Goal: Task Accomplishment & Management: Complete application form

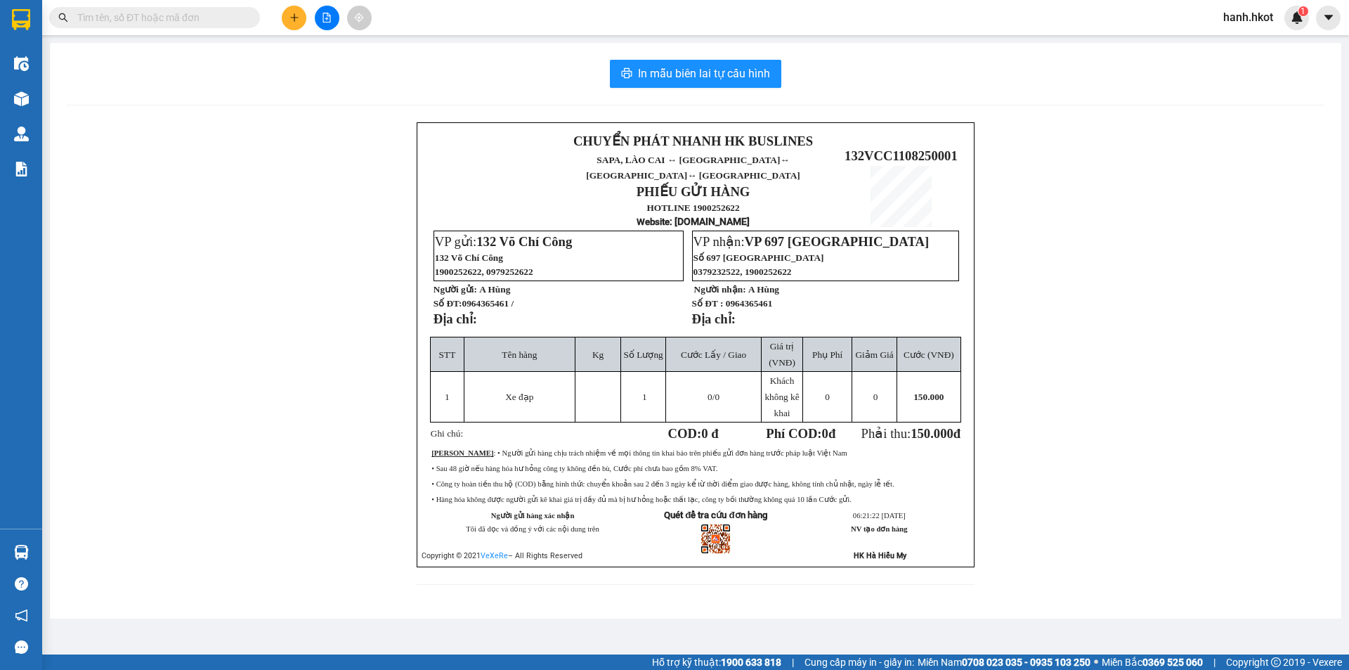
drag, startPoint x: 84, startPoint y: 234, endPoint x: 70, endPoint y: 219, distance: 19.9
click at [84, 233] on div "CHUYỂN PHÁT NHANH HK BUSLINES SAPA, [GEOGRAPHIC_DATA] ↔ [GEOGRAPHIC_DATA] ↔ [GE…" at bounding box center [696, 361] width 1258 height 479
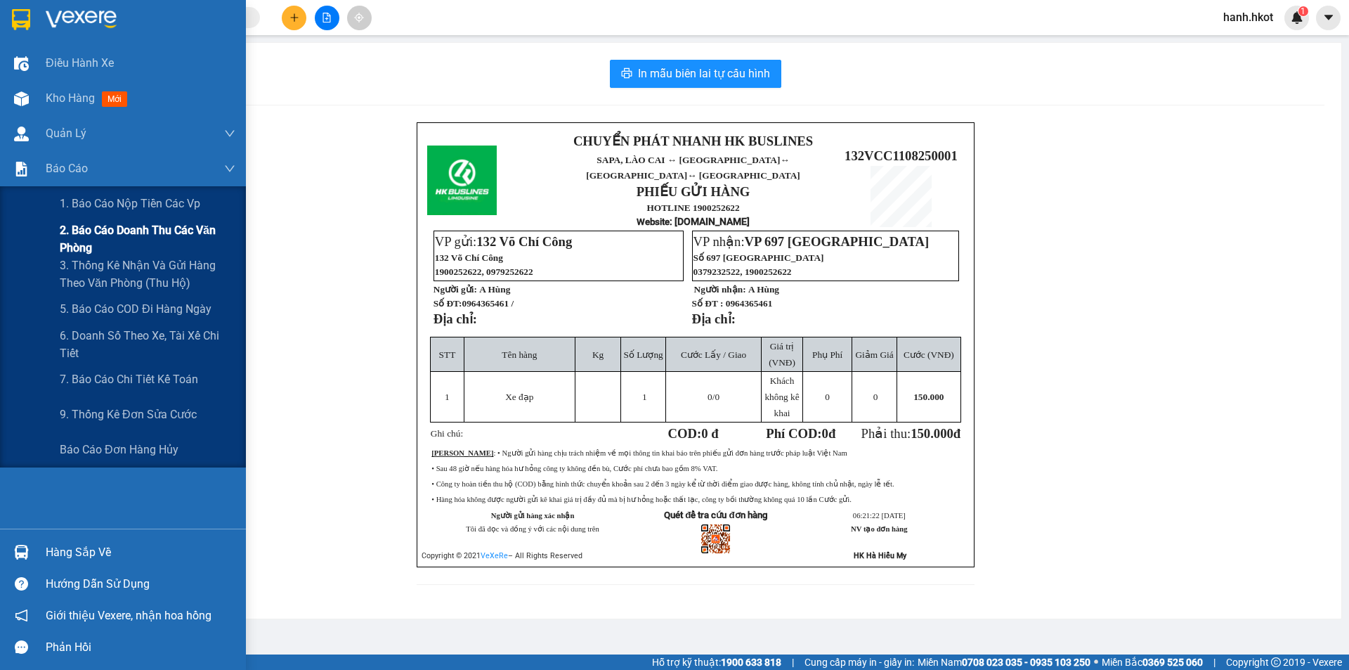
click at [96, 229] on span "2. Báo cáo doanh thu các văn phòng" at bounding box center [148, 238] width 176 height 35
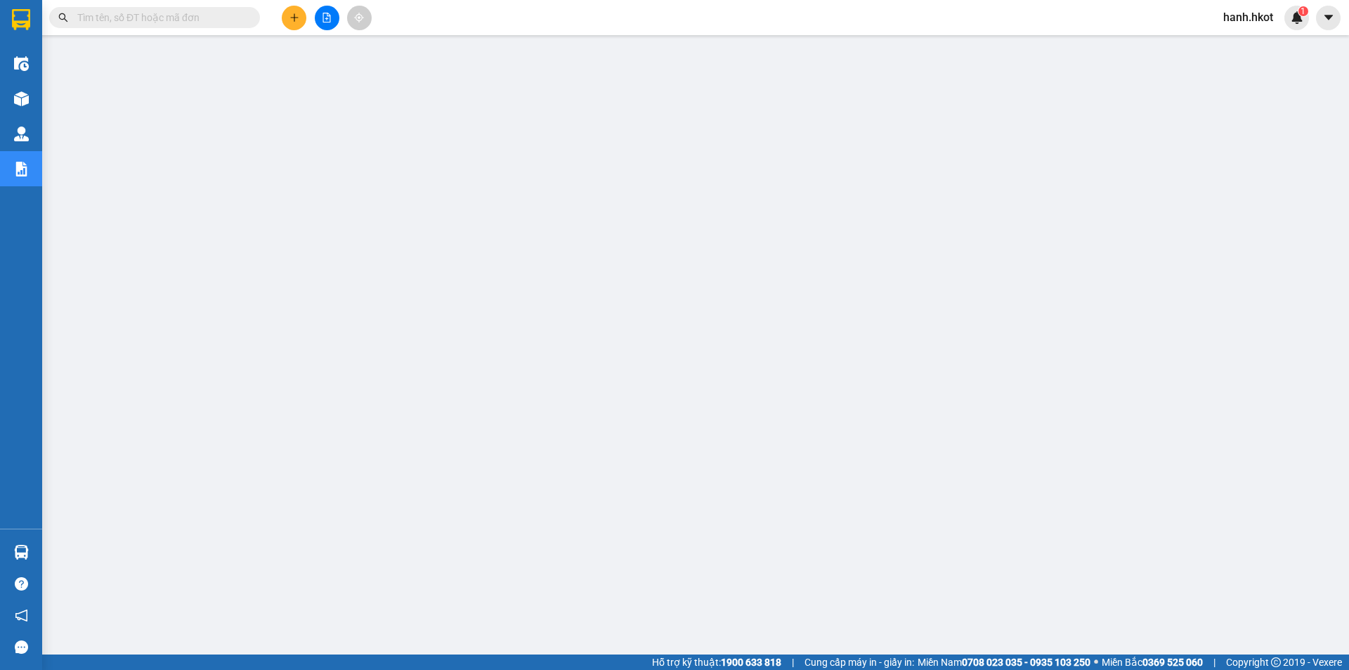
click at [169, 16] on input "text" at bounding box center [160, 17] width 166 height 15
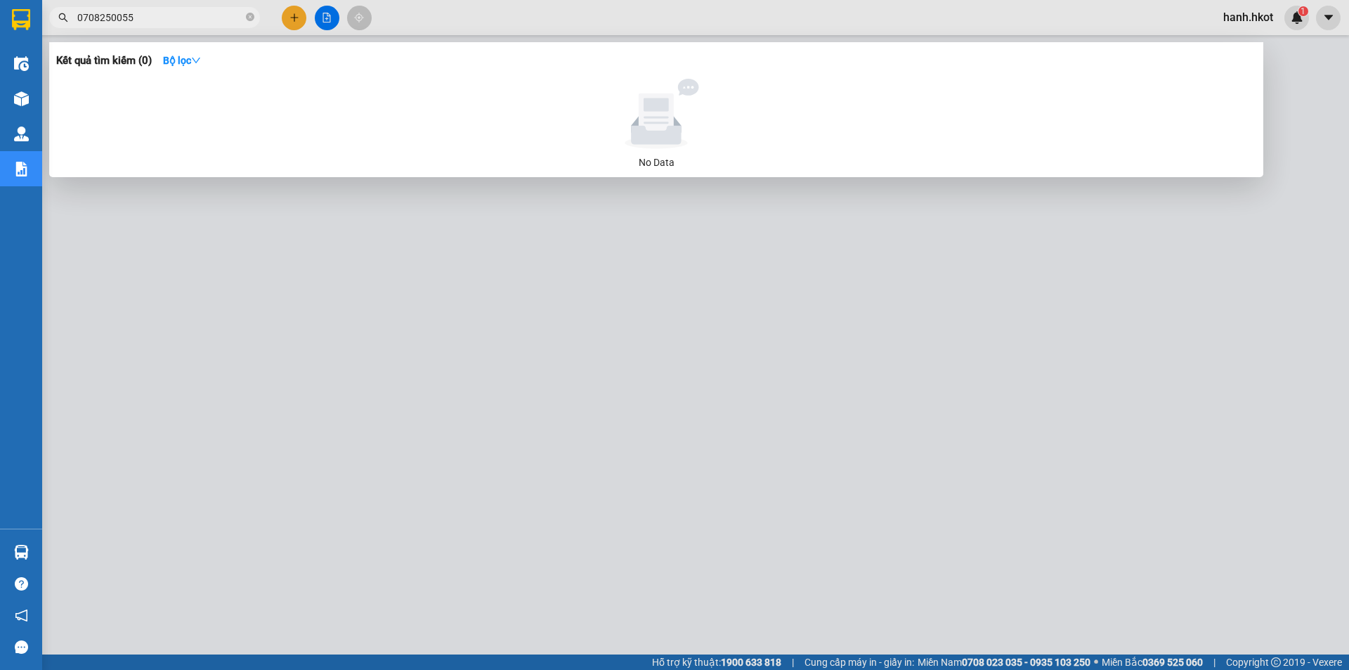
type input "0708250055"
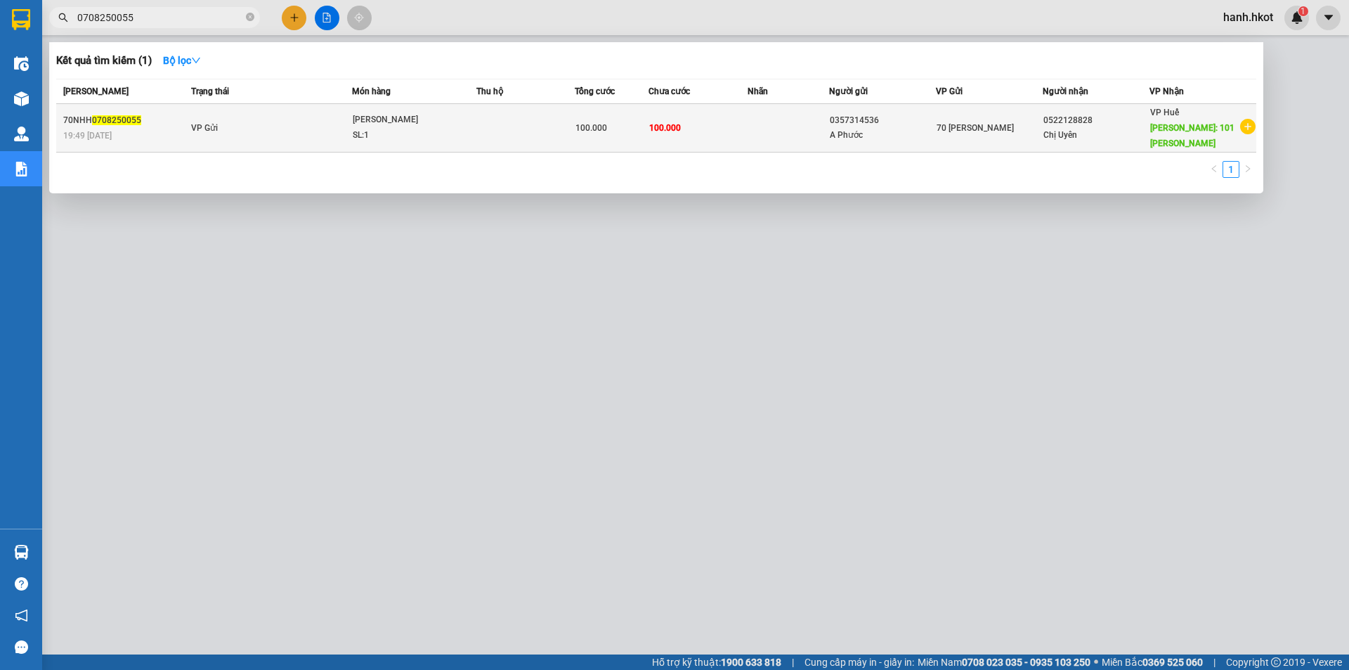
click at [607, 115] on td "100.000" at bounding box center [612, 128] width 74 height 48
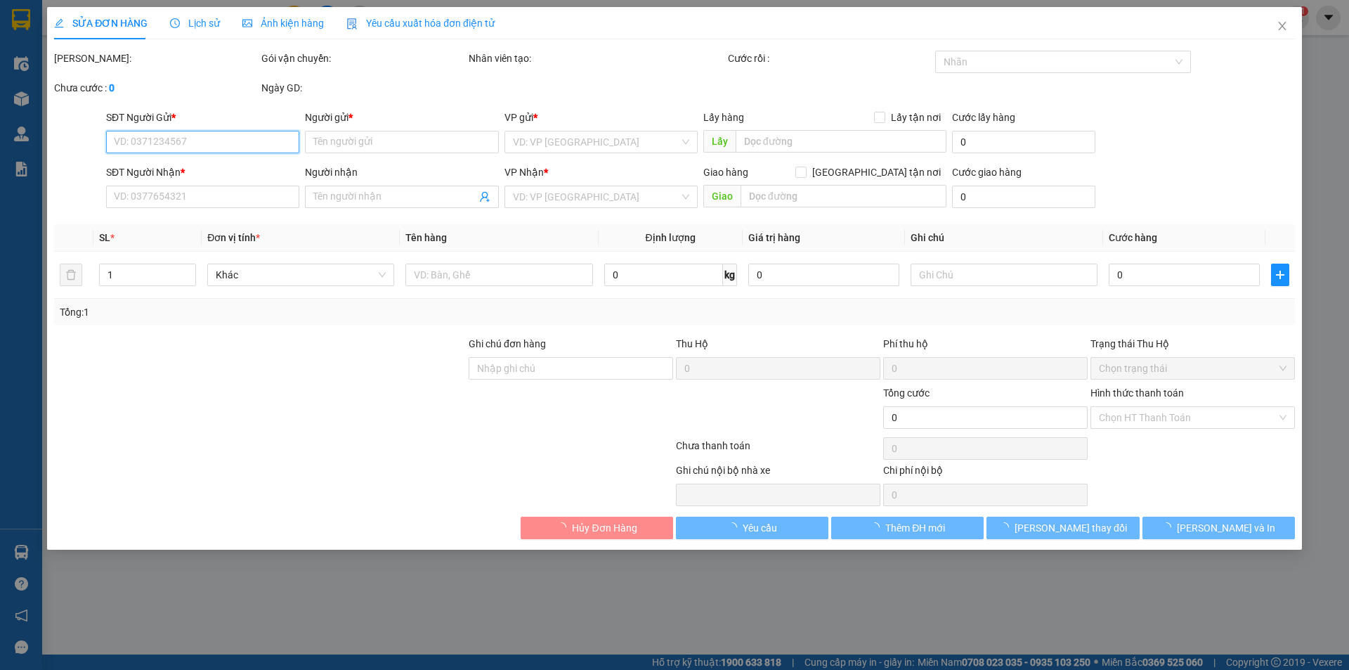
type input "0357314536"
type input "A Phước"
type input "0522128828"
type input "Chị Uyên"
type input "101 [PERSON_NAME]"
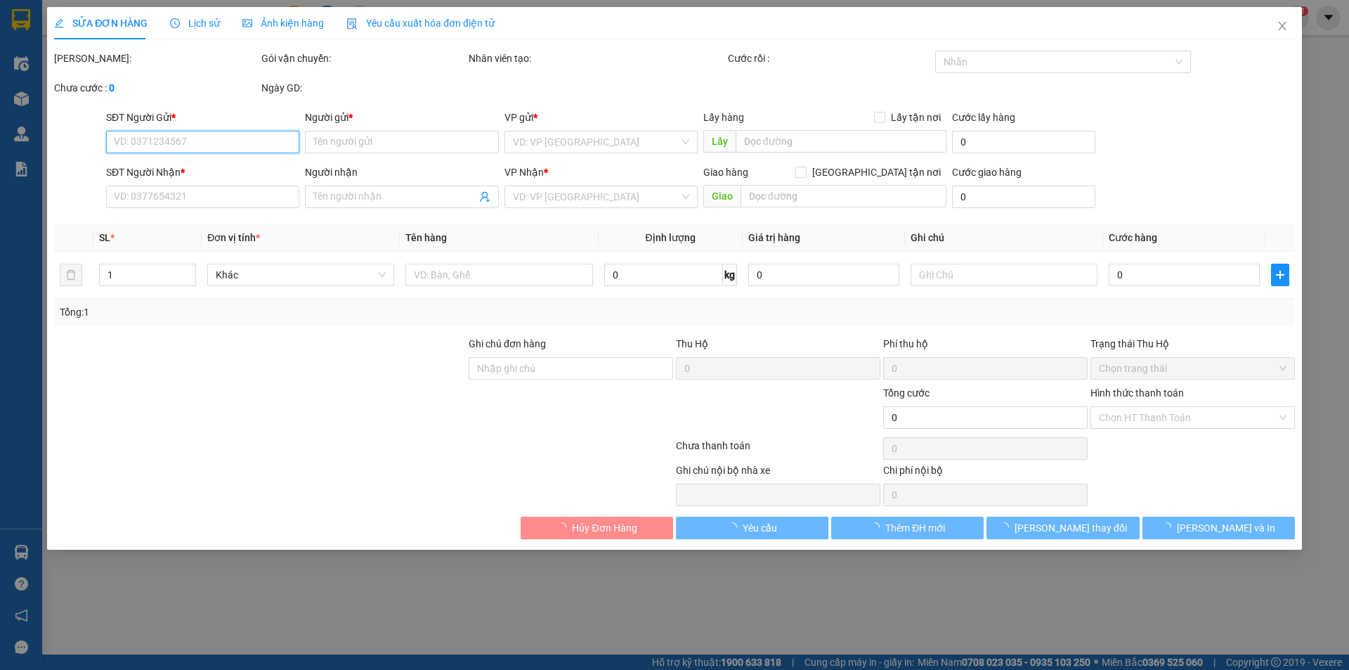
type input "100.000"
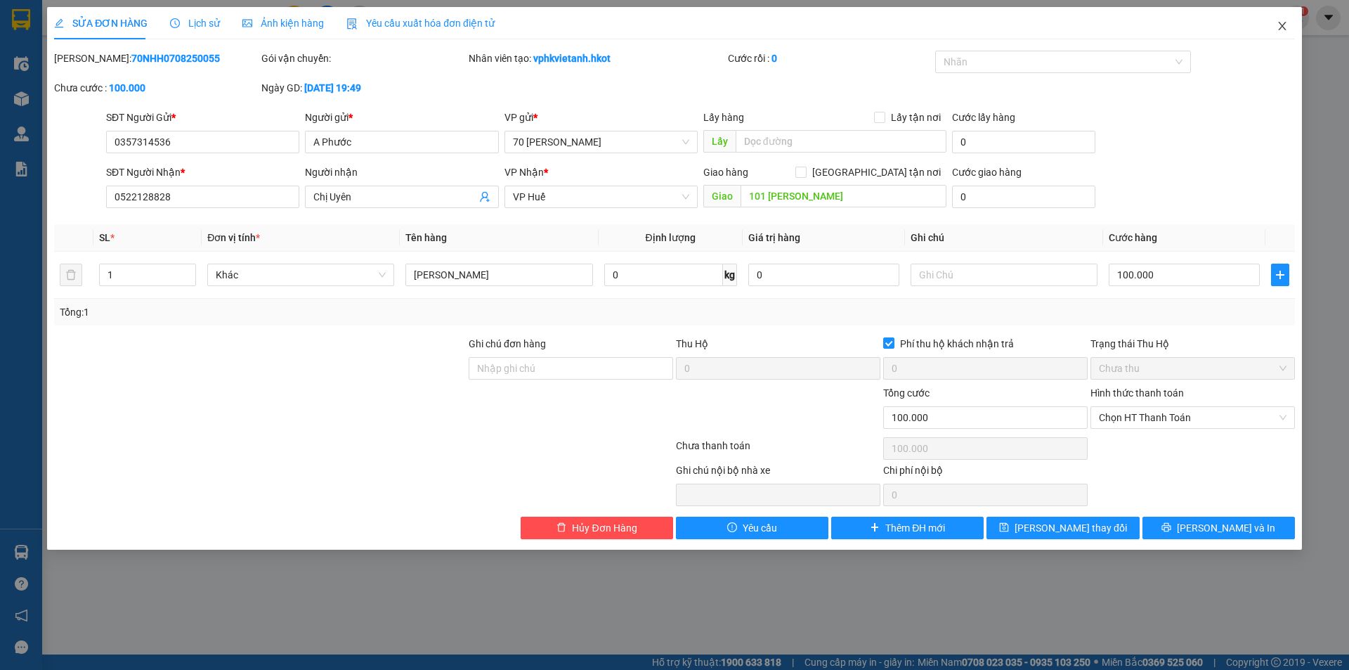
click at [1283, 27] on icon "close" at bounding box center [1282, 26] width 8 height 8
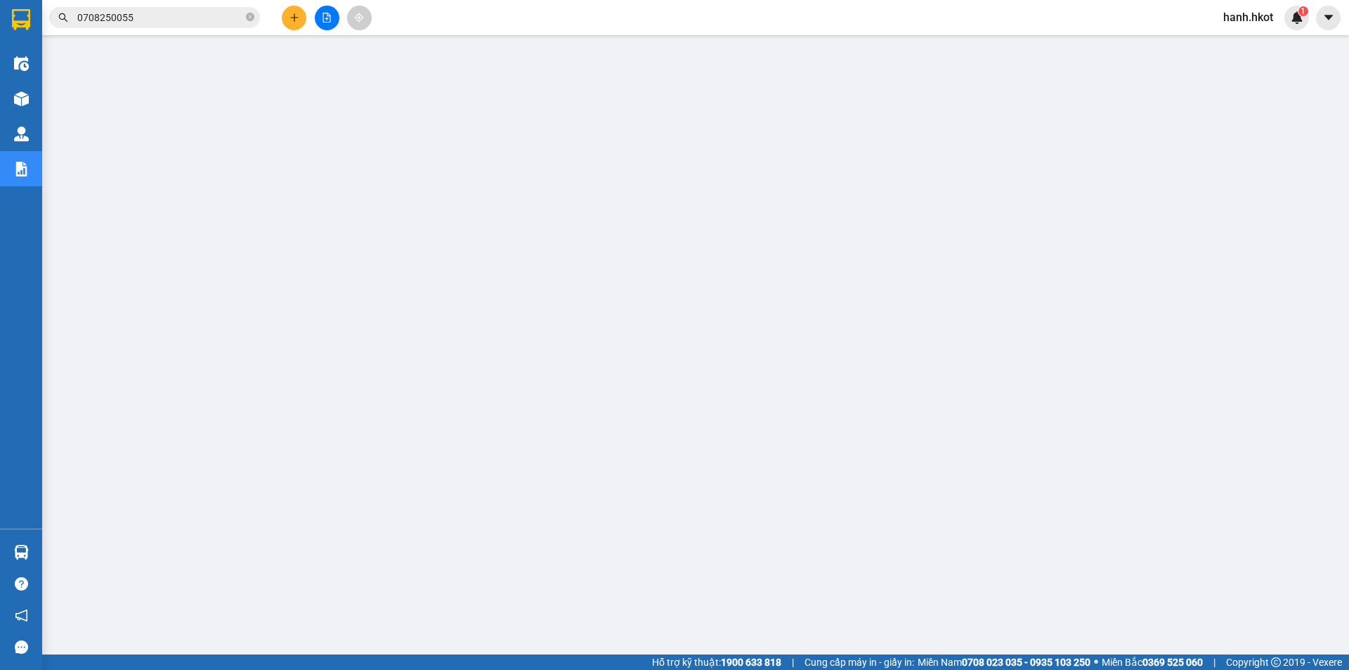
click at [169, 14] on input "0708250055" at bounding box center [160, 17] width 166 height 15
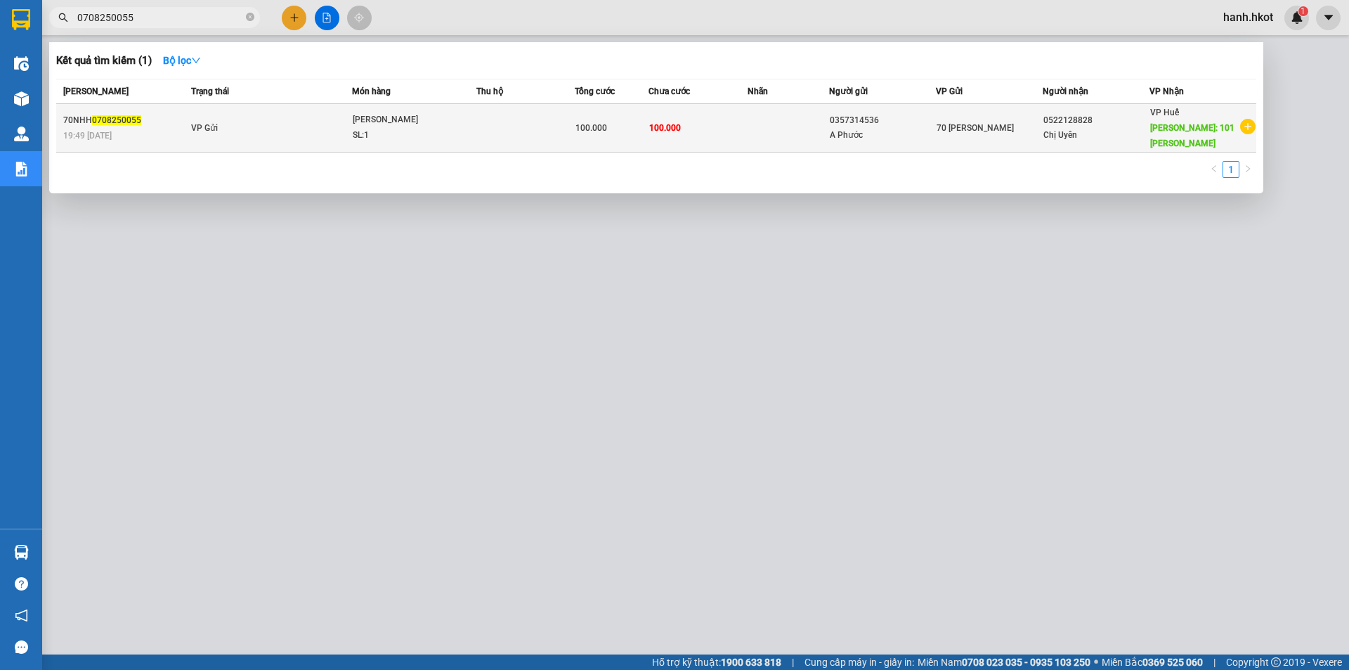
click at [285, 131] on td "VP Gửi" at bounding box center [270, 128] width 164 height 48
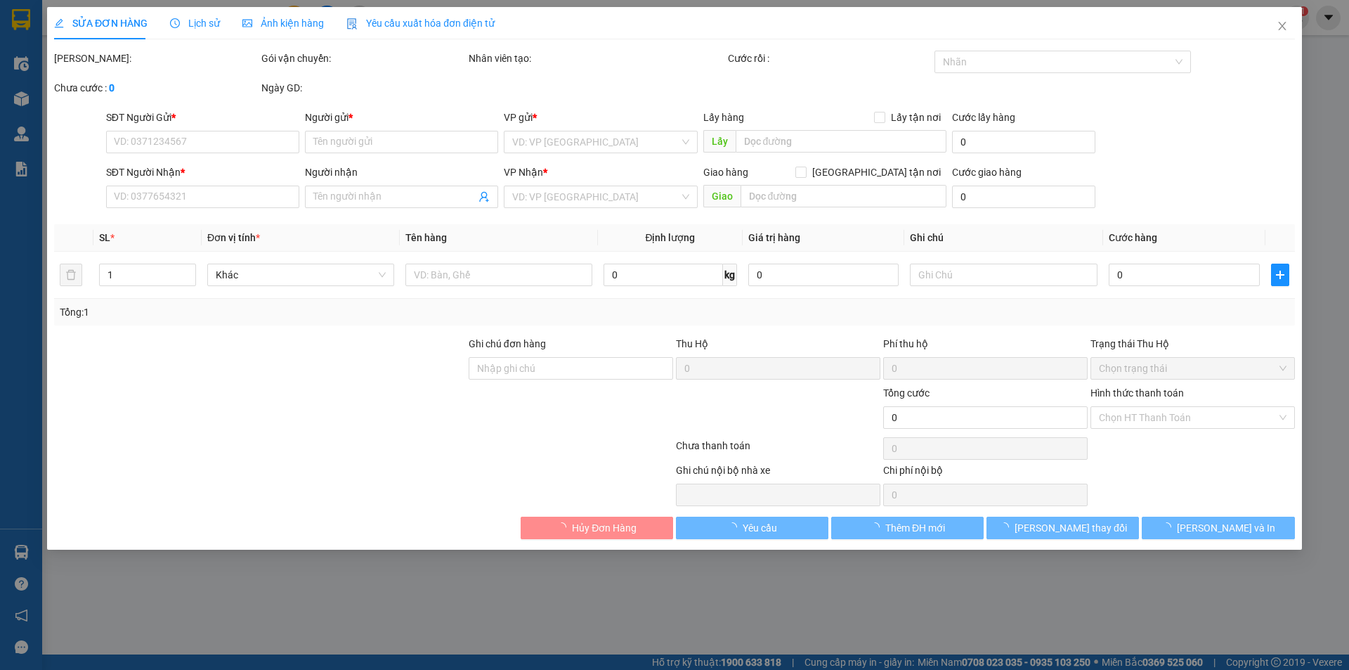
type input "0357314536"
type input "A Phước"
type input "0522128828"
type input "Chị Uyên"
type input "101 [PERSON_NAME]"
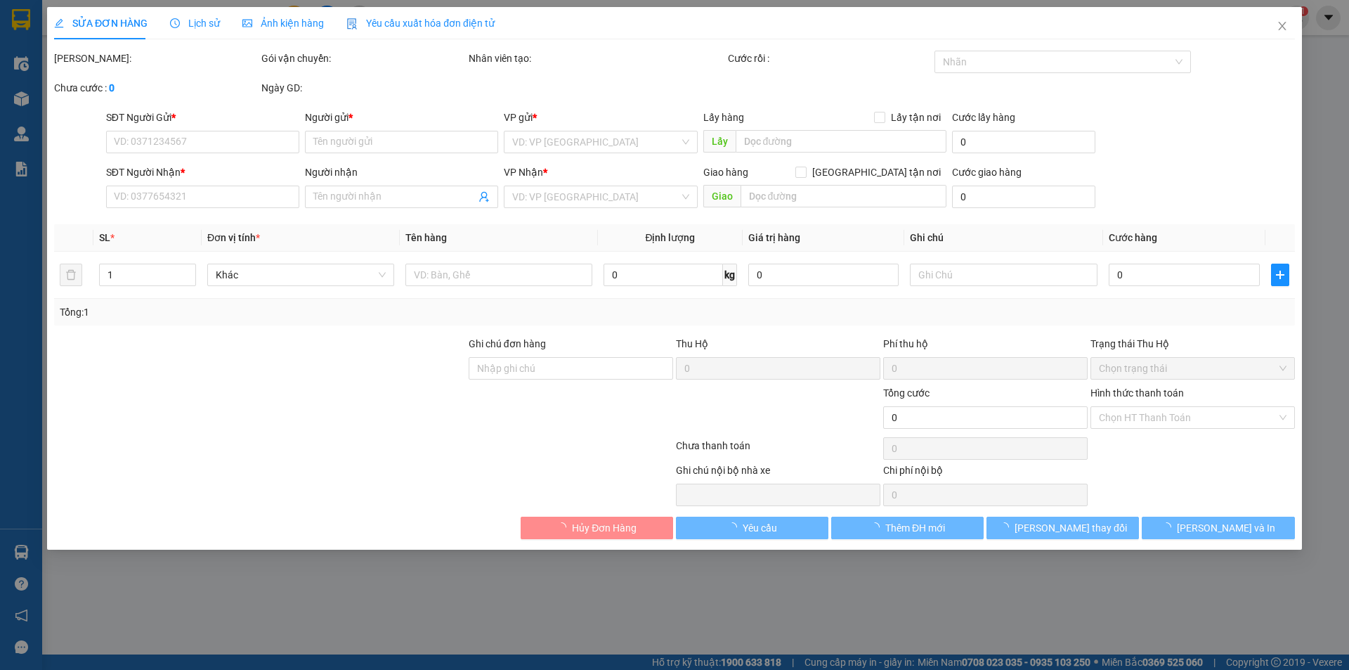
type input "100.000"
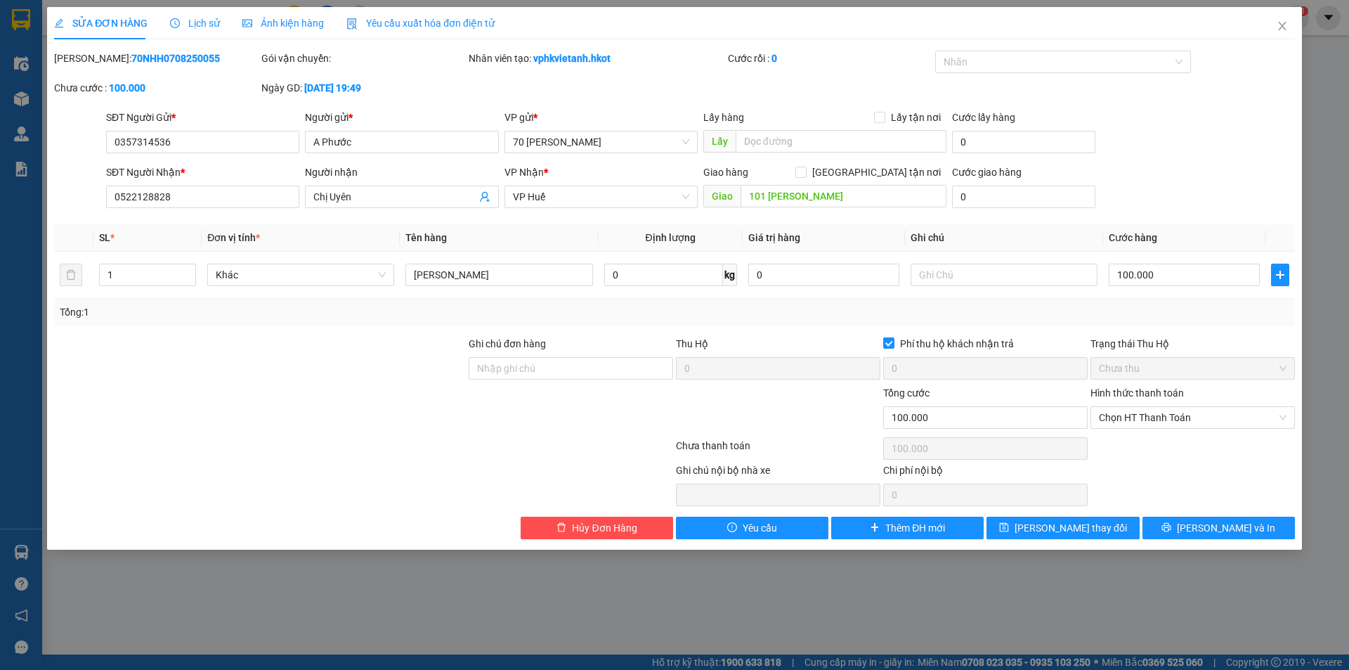
click at [209, 23] on span "Lịch sử" at bounding box center [195, 23] width 50 height 11
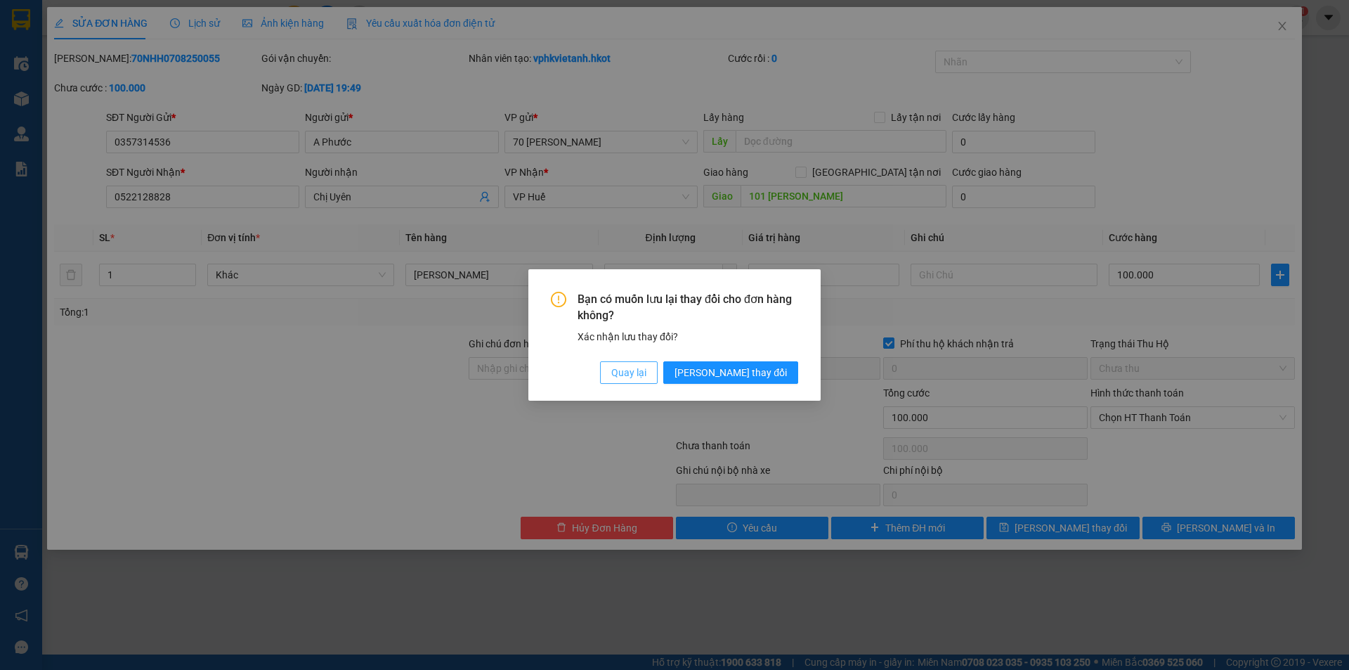
click at [647, 368] on span "Quay lại" at bounding box center [628, 372] width 35 height 15
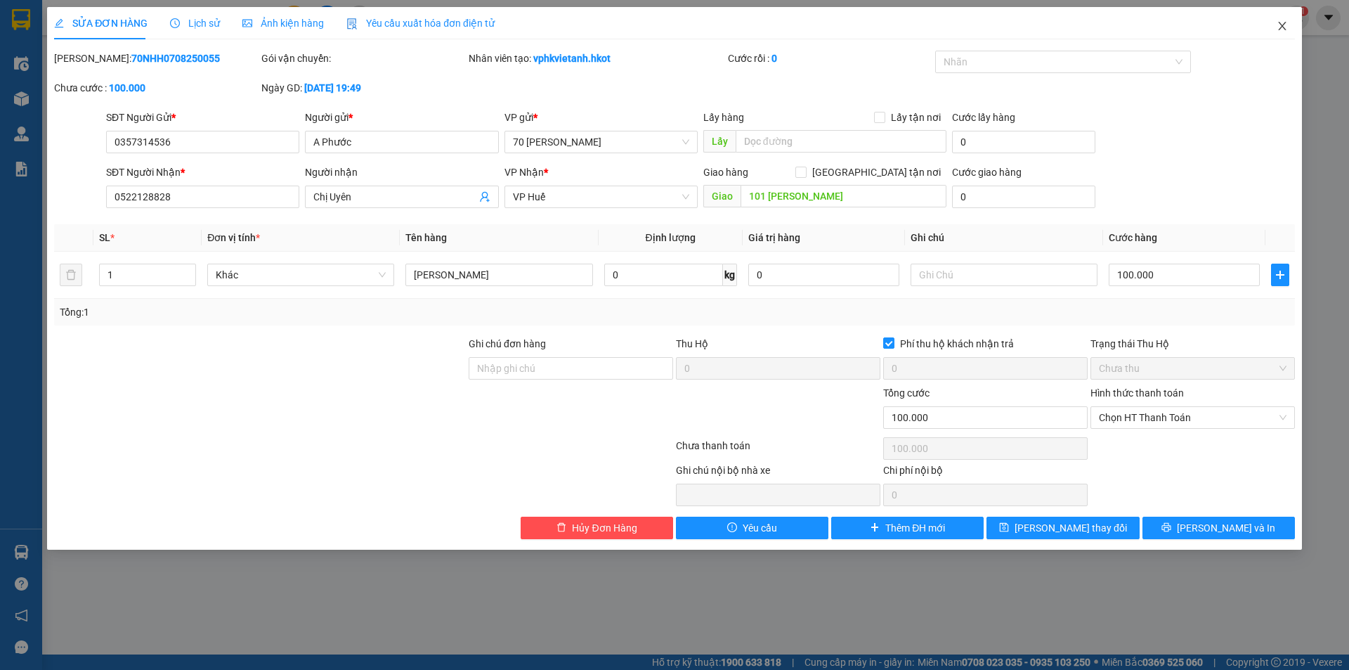
click at [1279, 23] on icon "close" at bounding box center [1282, 26] width 8 height 8
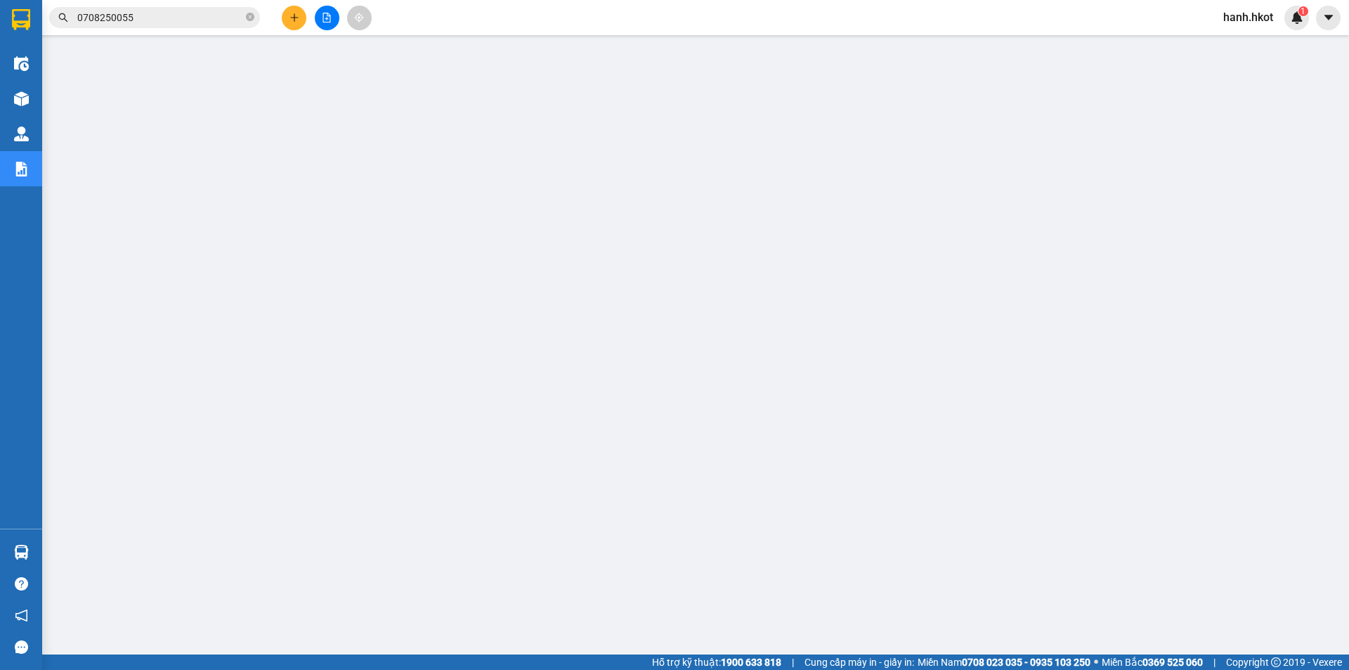
click at [207, 22] on input "0708250055" at bounding box center [160, 17] width 166 height 15
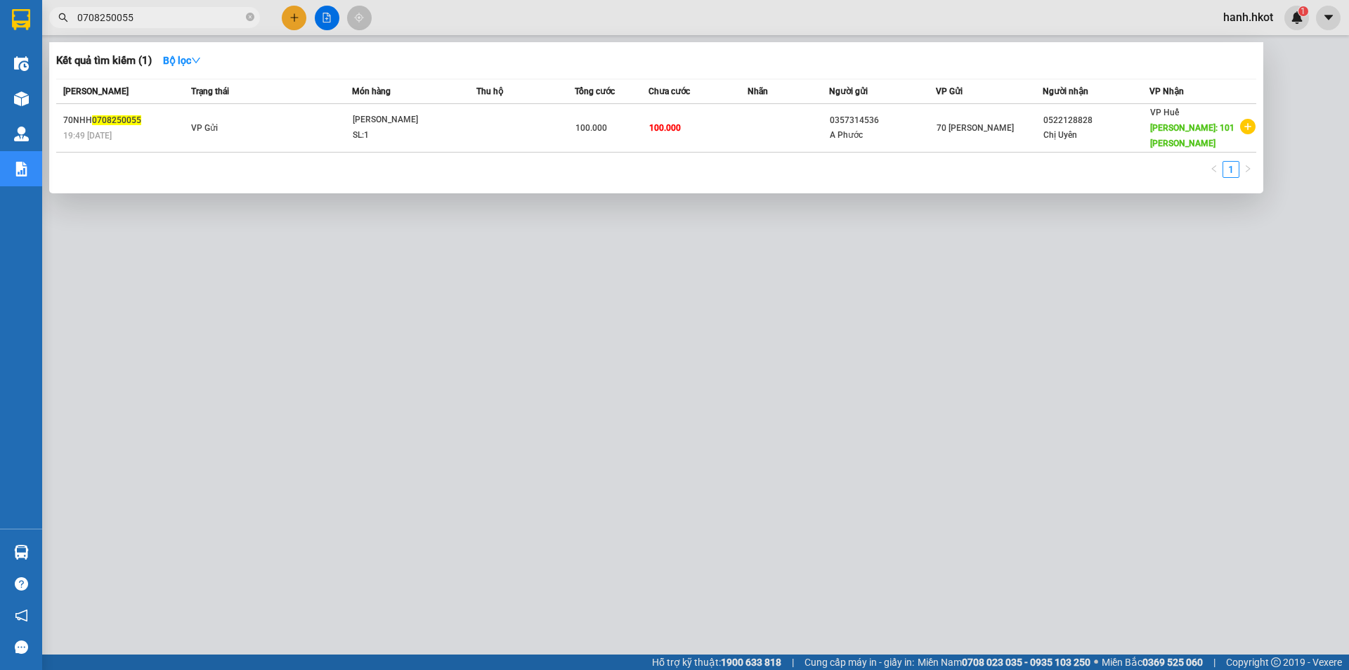
click at [207, 22] on input "0708250055" at bounding box center [160, 17] width 166 height 15
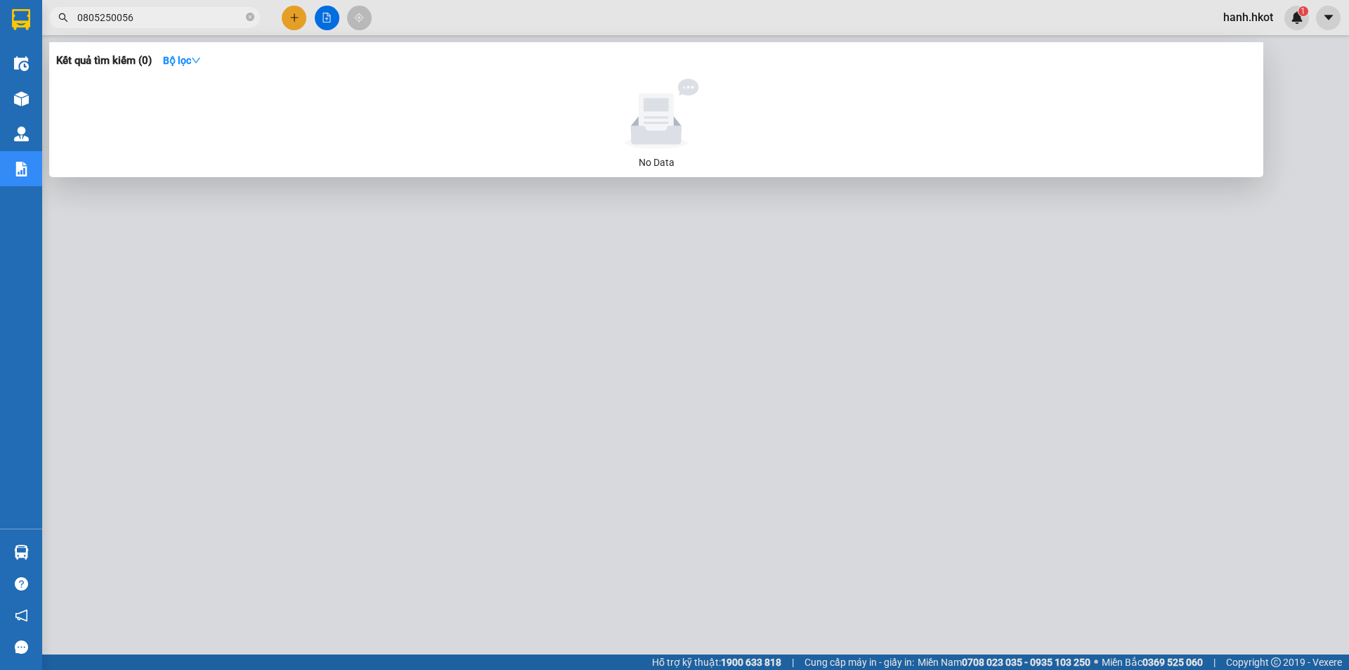
drag, startPoint x: 98, startPoint y: 18, endPoint x: 112, endPoint y: 20, distance: 14.3
click at [105, 19] on input "0805250056" at bounding box center [160, 17] width 166 height 15
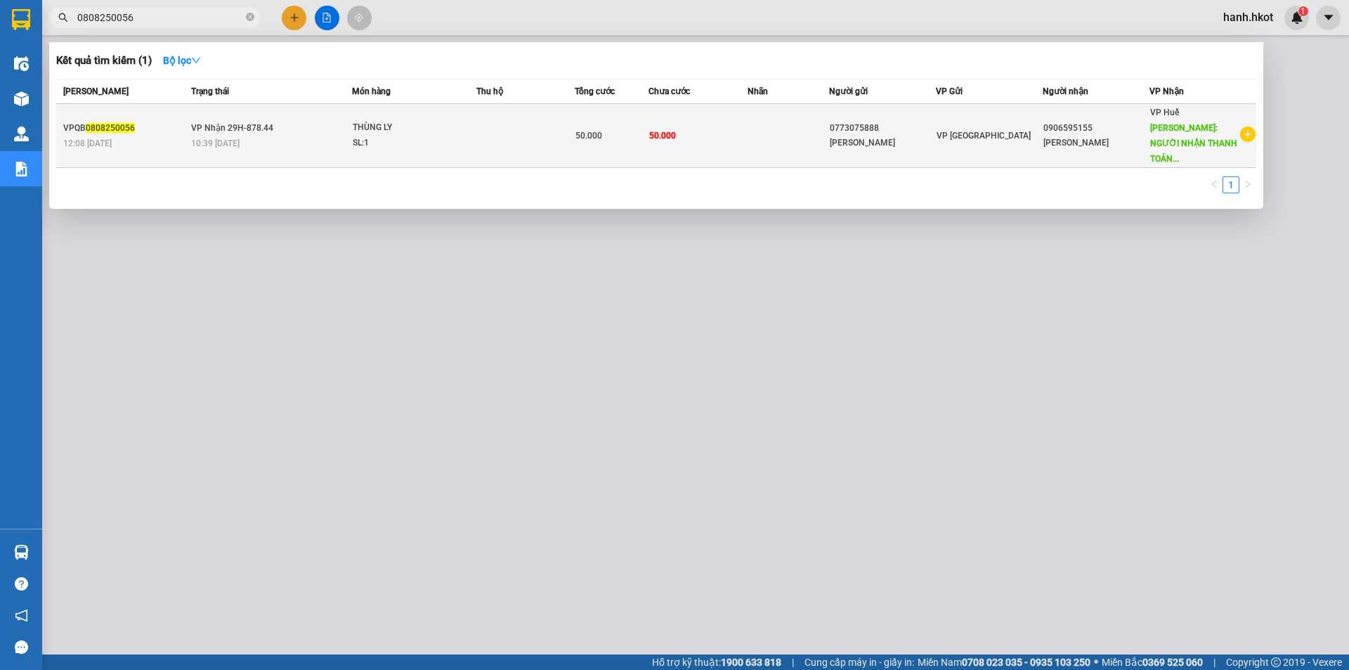
type input "0808250056"
click at [514, 132] on td at bounding box center [525, 136] width 98 height 64
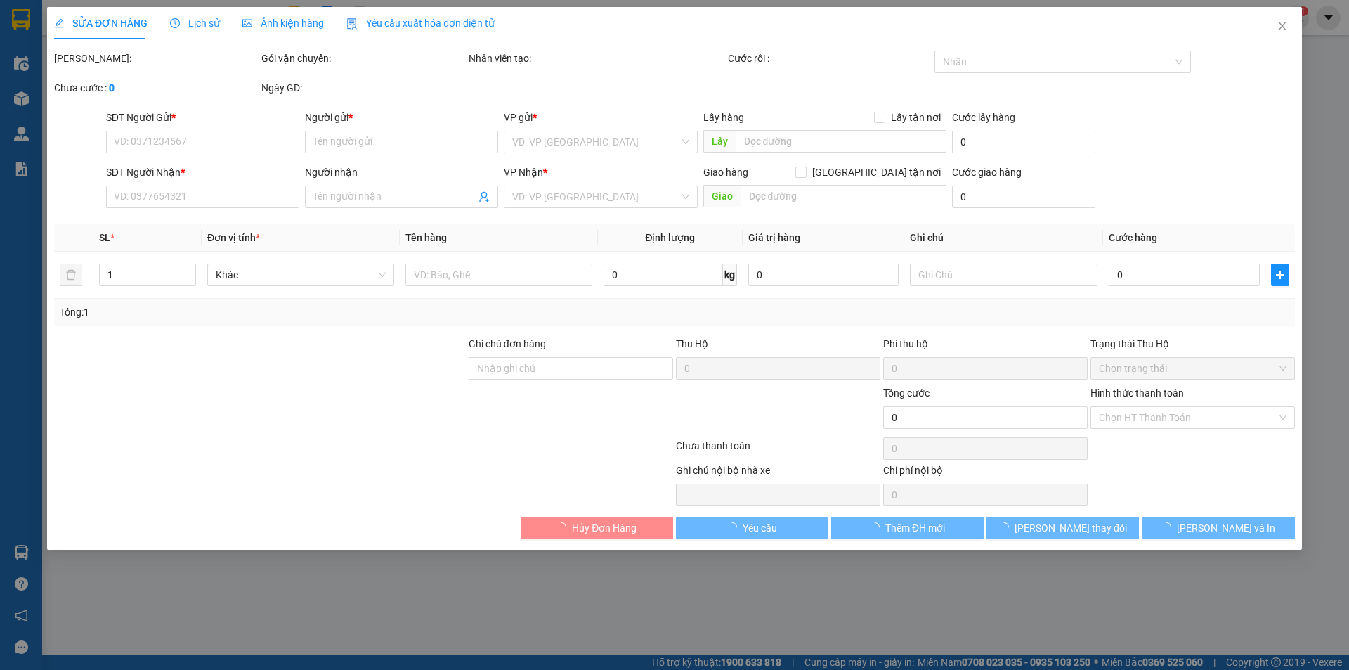
type input "0773075888"
type input "[PERSON_NAME]"
type input "0906595155"
type input "[PERSON_NAME]"
type input "NGƯỜI NHẬN THANH TOÁN CƯỚC"
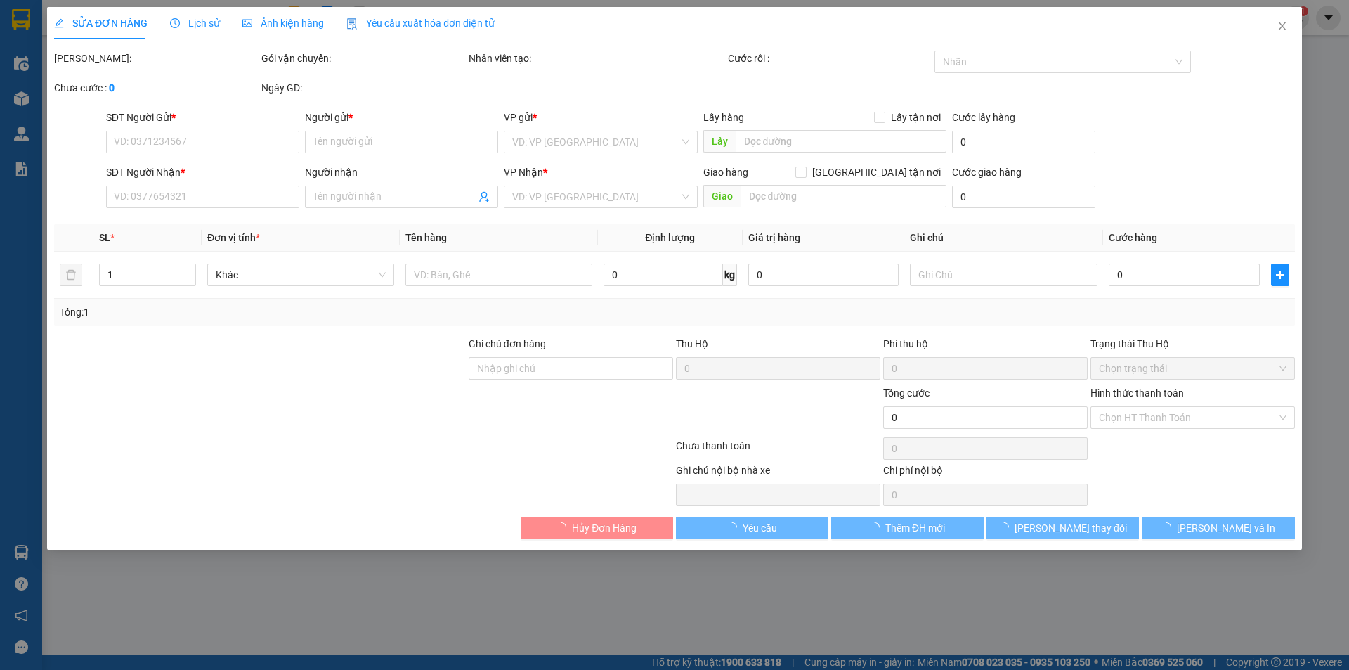
type input "50.000"
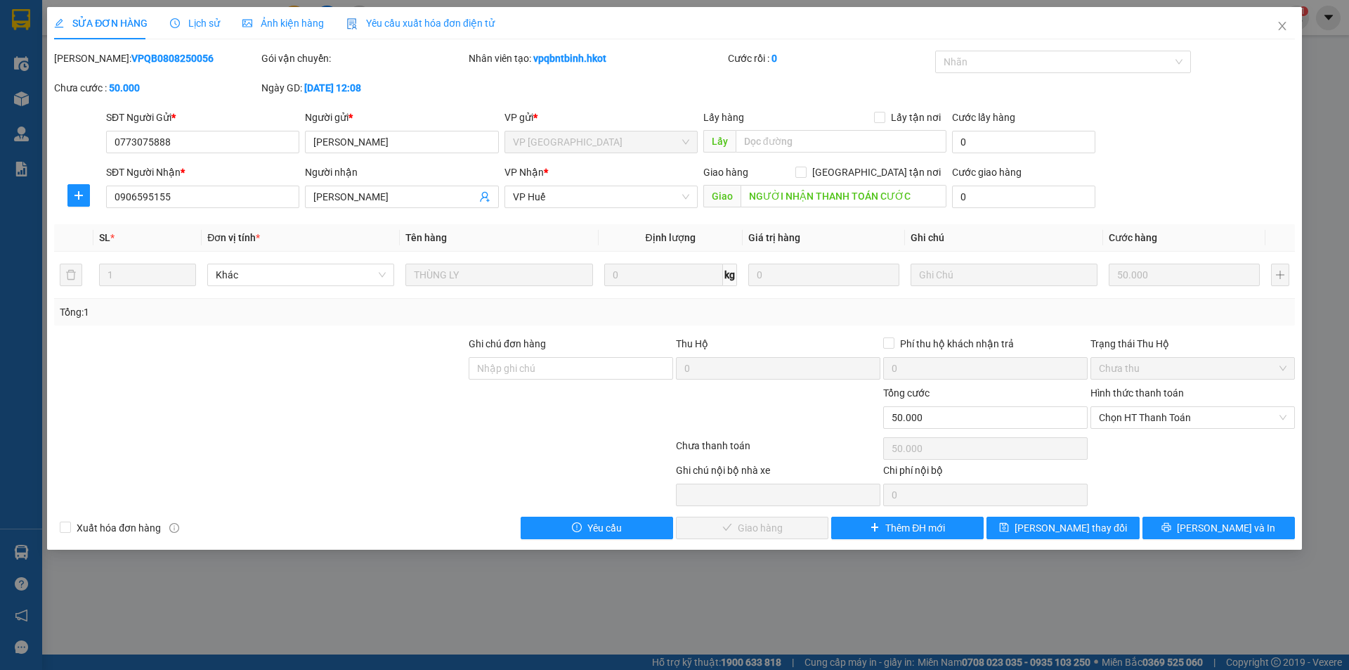
click at [198, 26] on span "Lịch sử" at bounding box center [195, 23] width 50 height 11
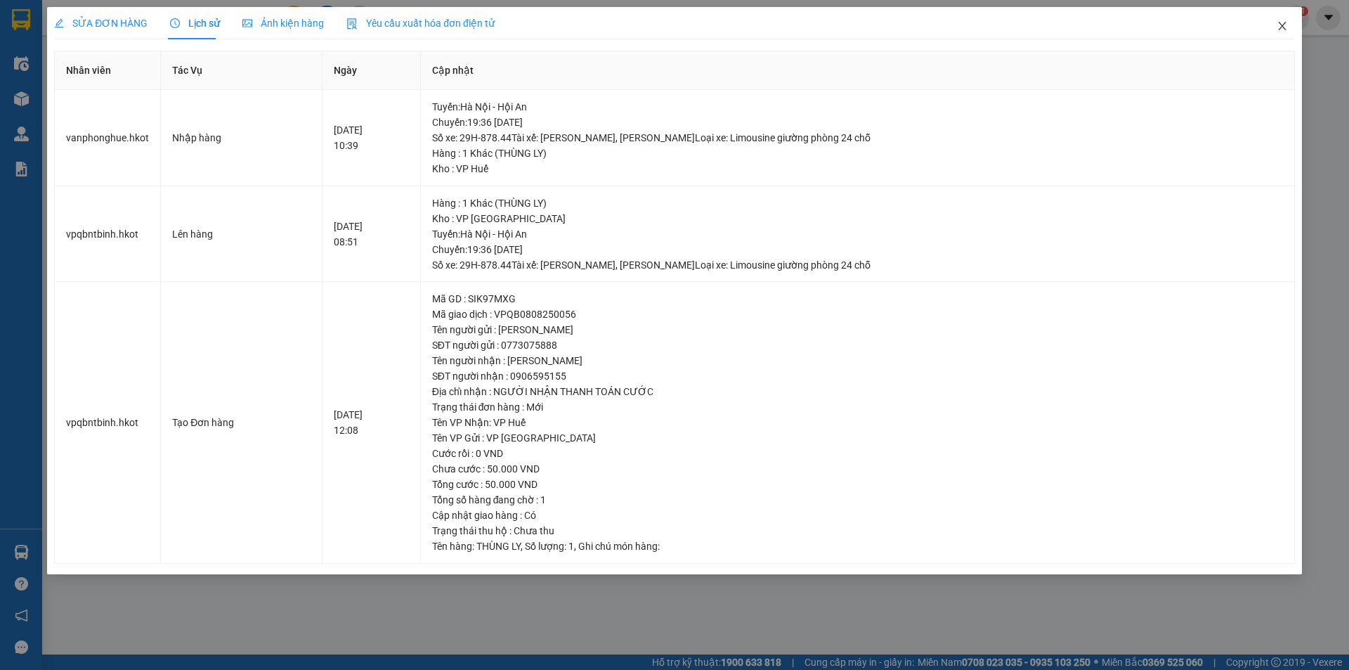
click at [1285, 26] on icon "close" at bounding box center [1282, 25] width 11 height 11
